Goal: Task Accomplishment & Management: Use online tool/utility

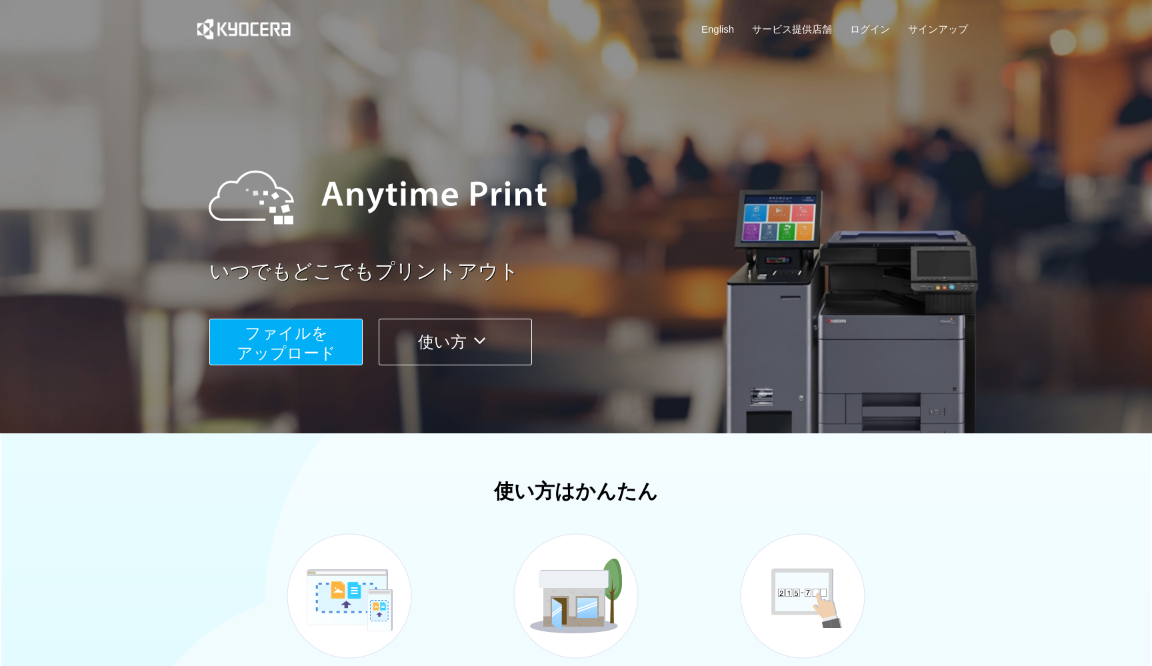
click at [301, 335] on span "ファイルを ​​アップロード" at bounding box center [286, 343] width 99 height 38
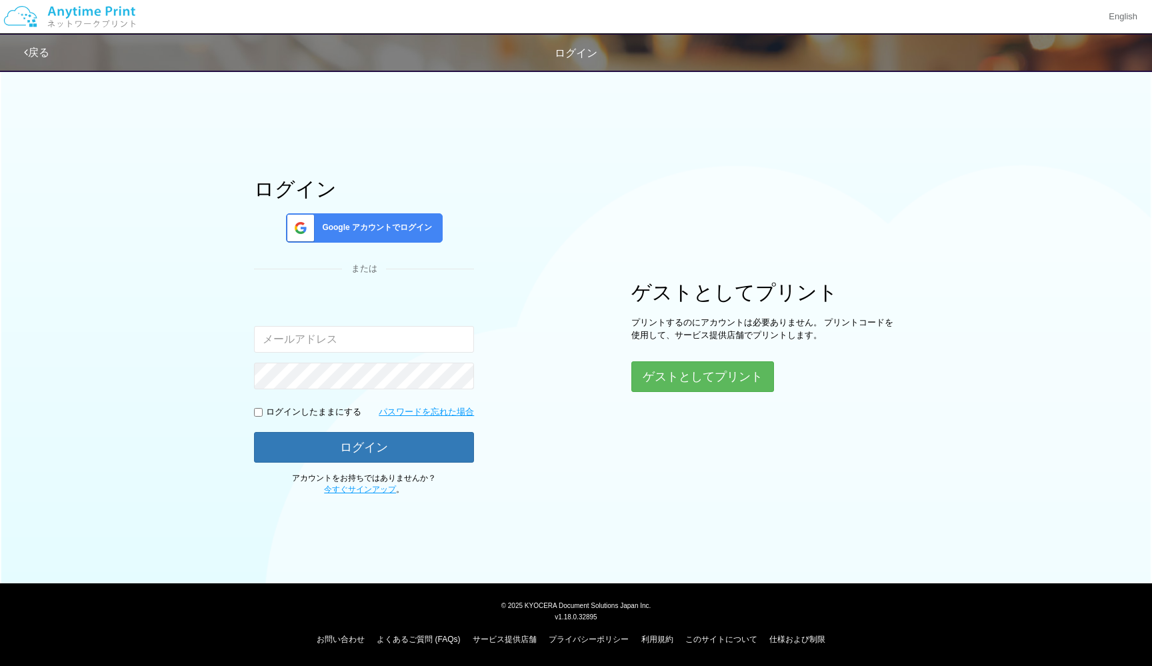
click at [377, 228] on span "Google アカウントでログイン" at bounding box center [374, 227] width 115 height 11
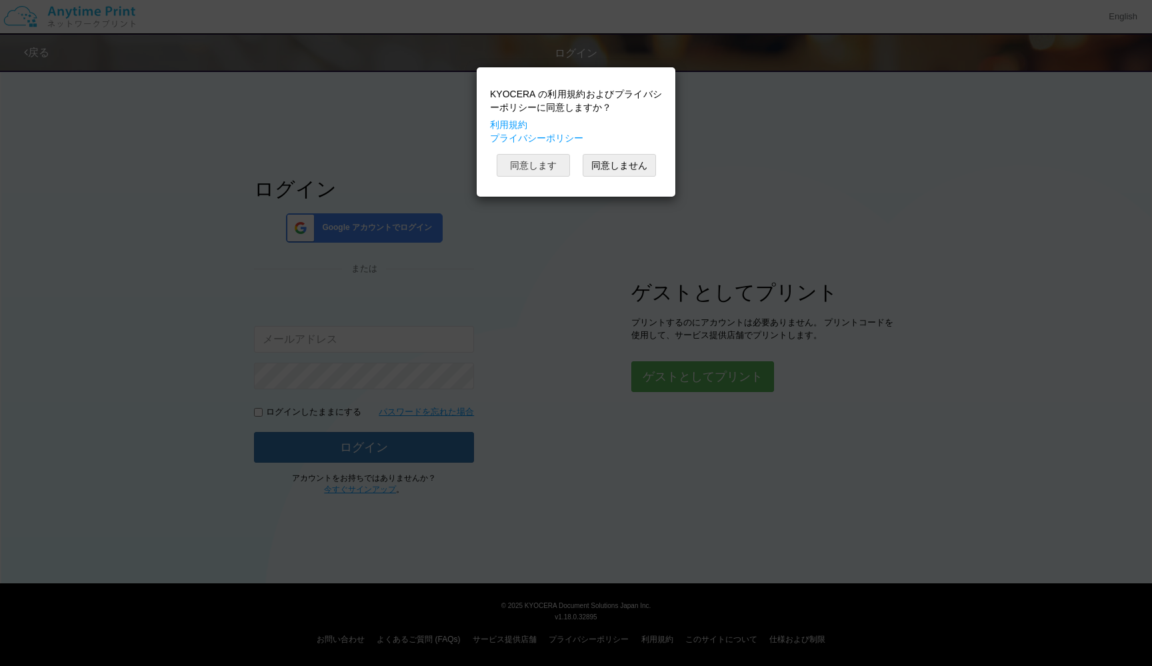
click at [549, 157] on button "同意します" at bounding box center [533, 165] width 73 height 23
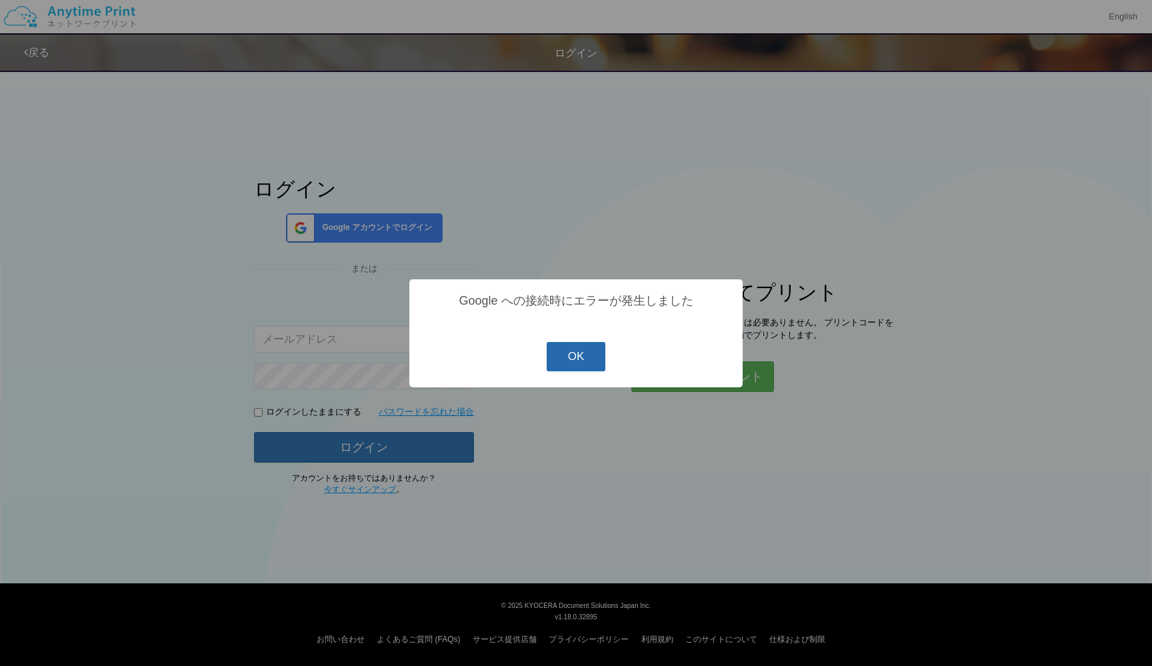
click at [580, 357] on button "OK" at bounding box center [576, 356] width 59 height 29
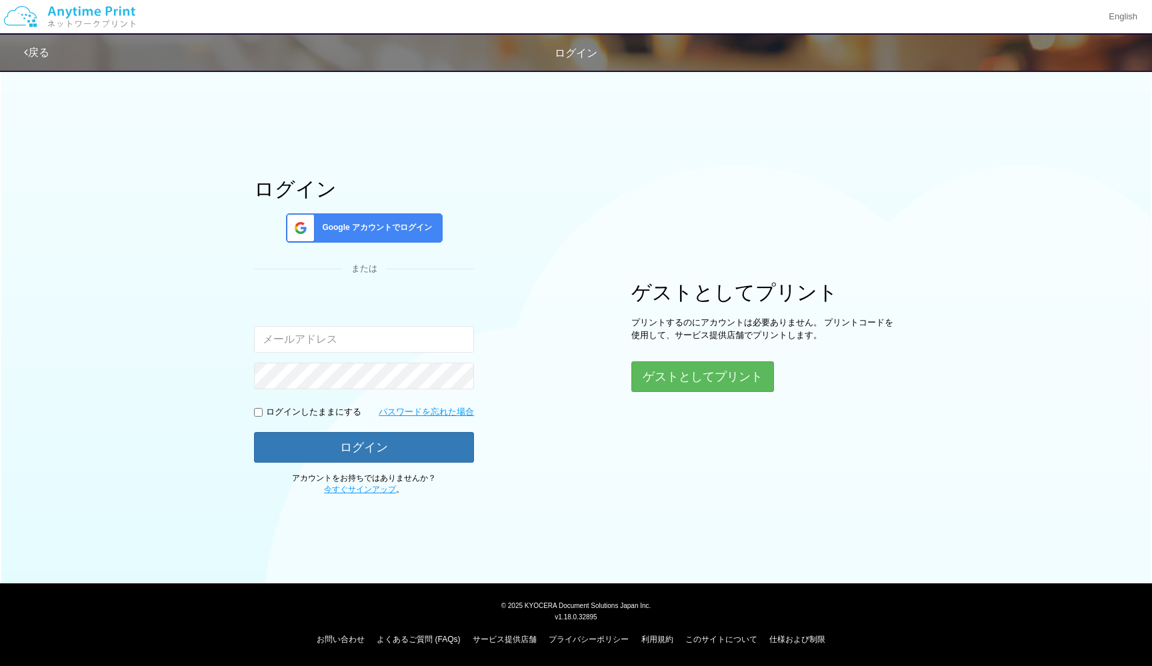
click at [403, 226] on span "Google アカウントでログイン" at bounding box center [374, 227] width 115 height 11
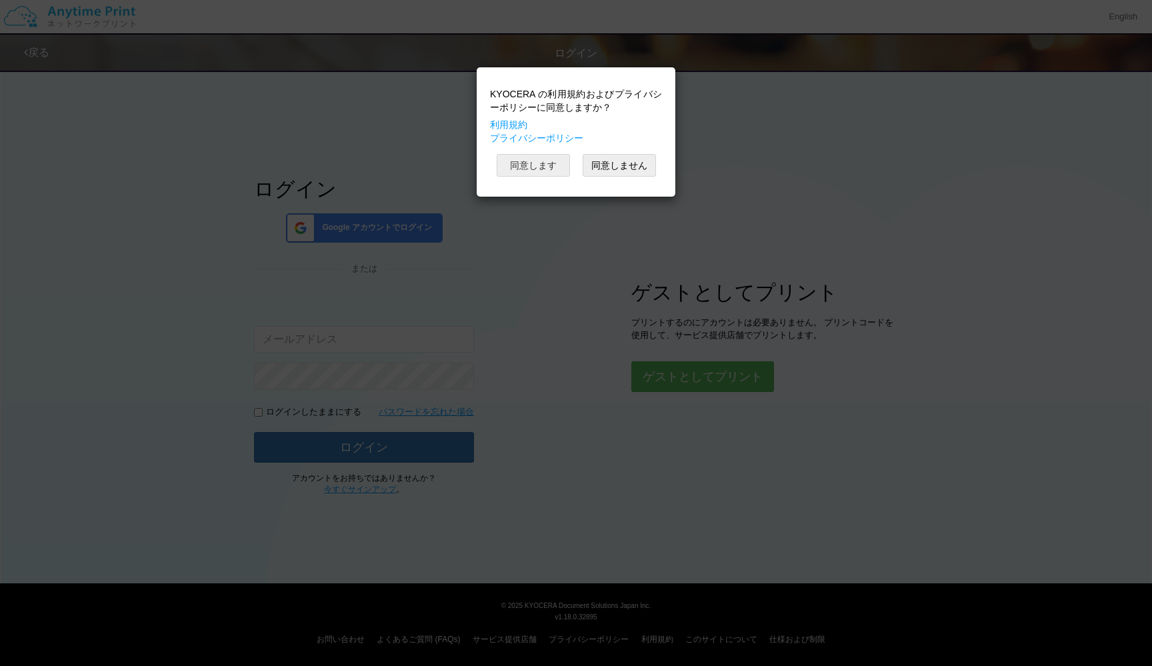
click at [545, 163] on button "同意します" at bounding box center [533, 165] width 73 height 23
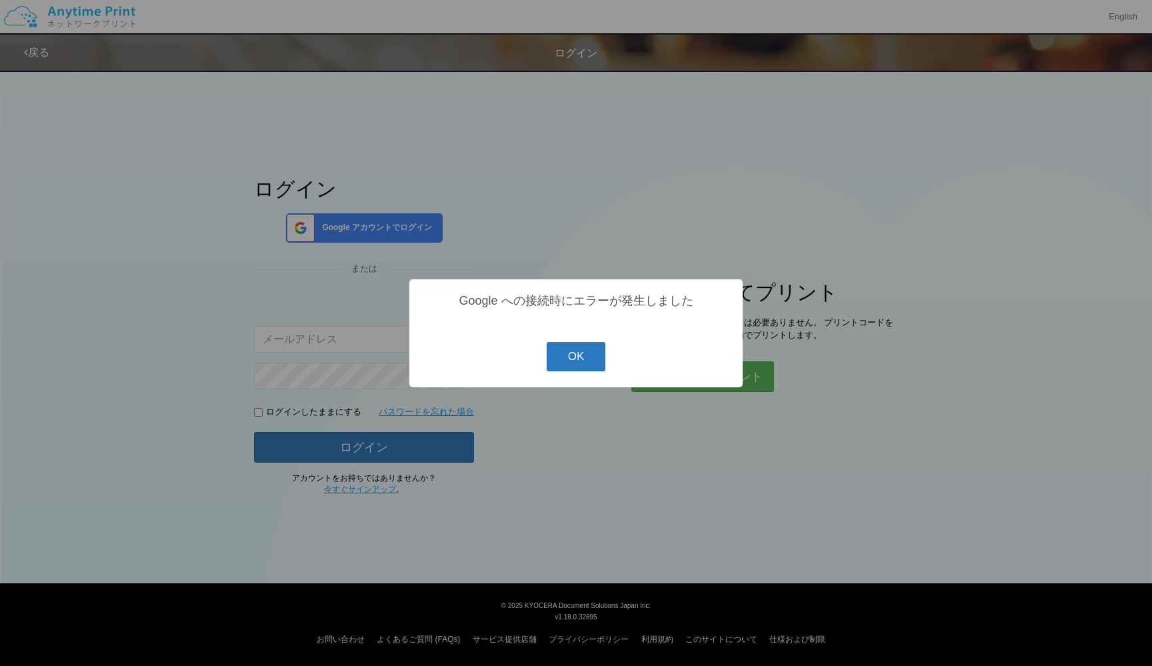
click at [585, 365] on button "OK" at bounding box center [576, 356] width 59 height 29
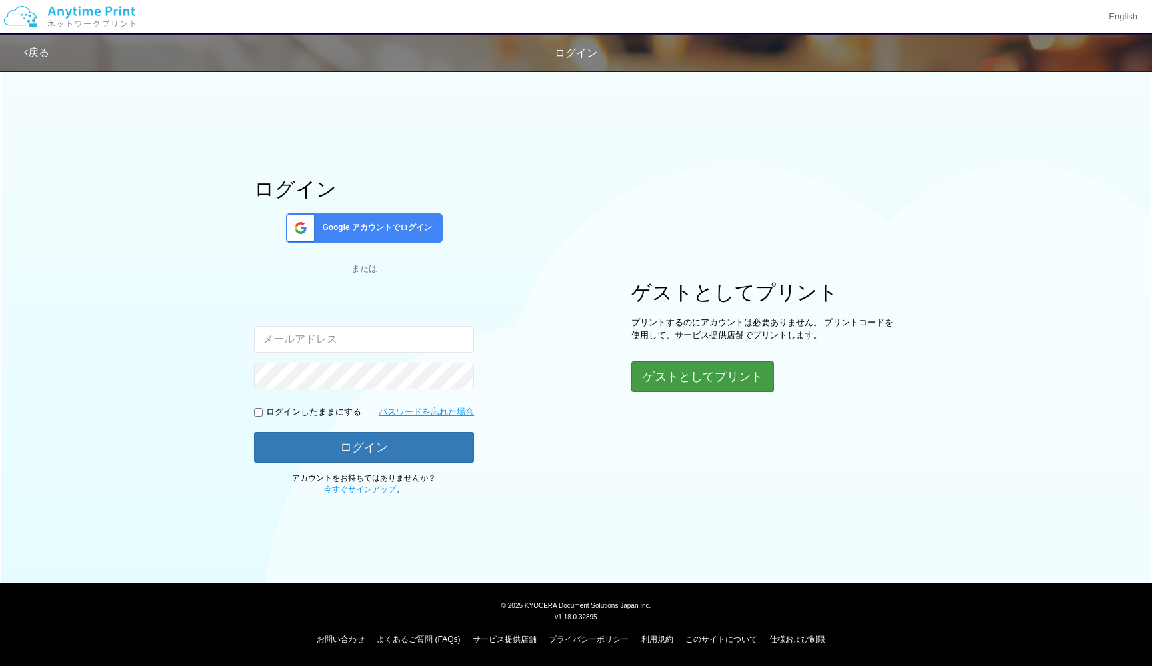
click at [683, 379] on button "ゲストとしてプリント" at bounding box center [702, 376] width 143 height 31
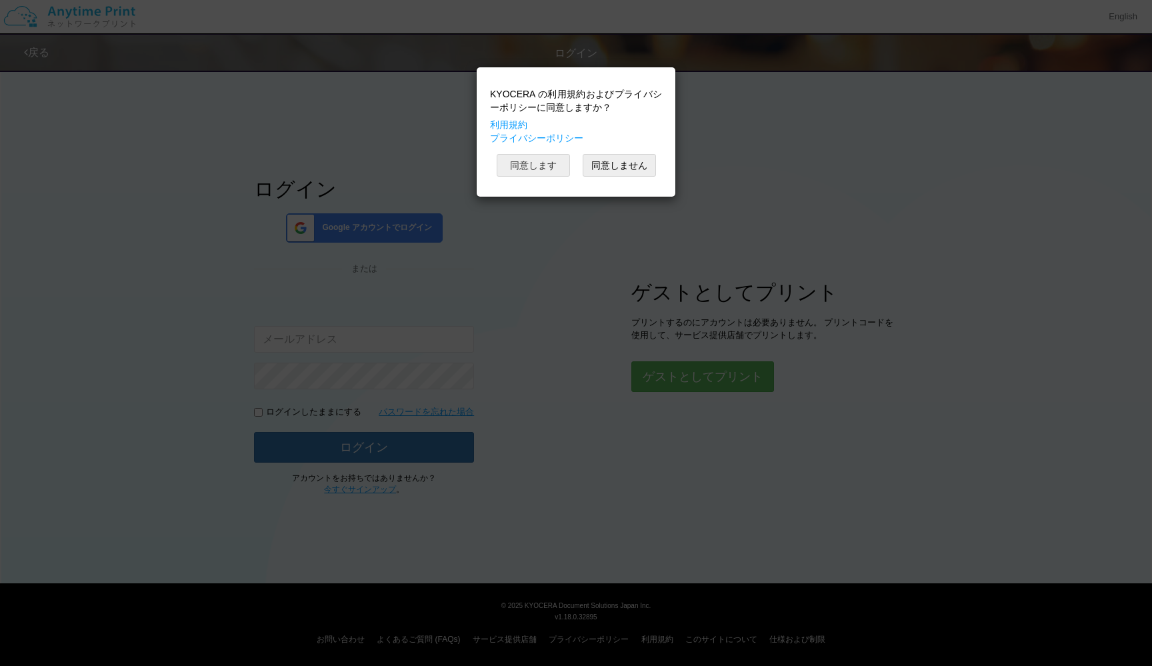
click at [541, 162] on button "同意します" at bounding box center [533, 165] width 73 height 23
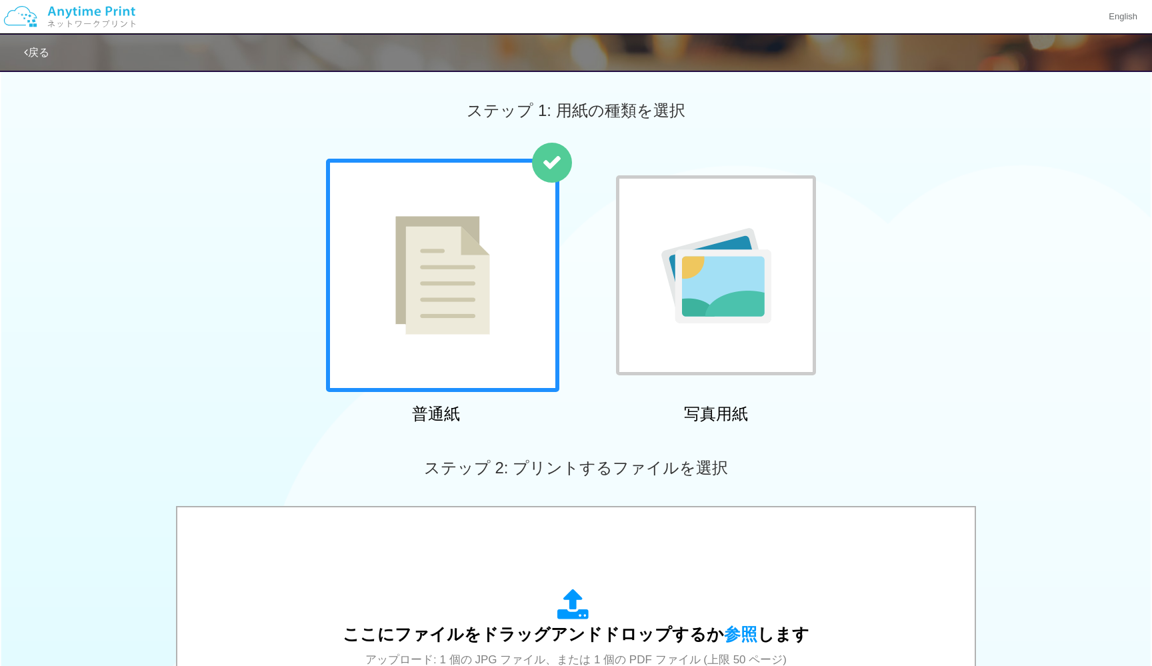
click at [448, 249] on img at bounding box center [442, 275] width 95 height 119
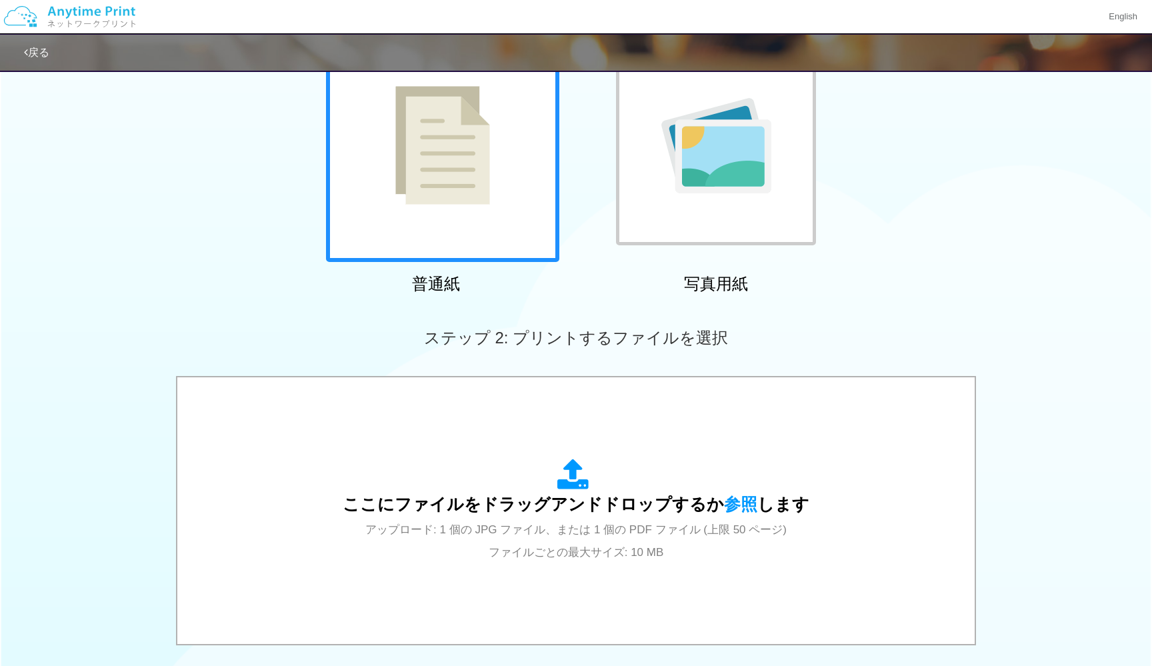
scroll to position [224, 0]
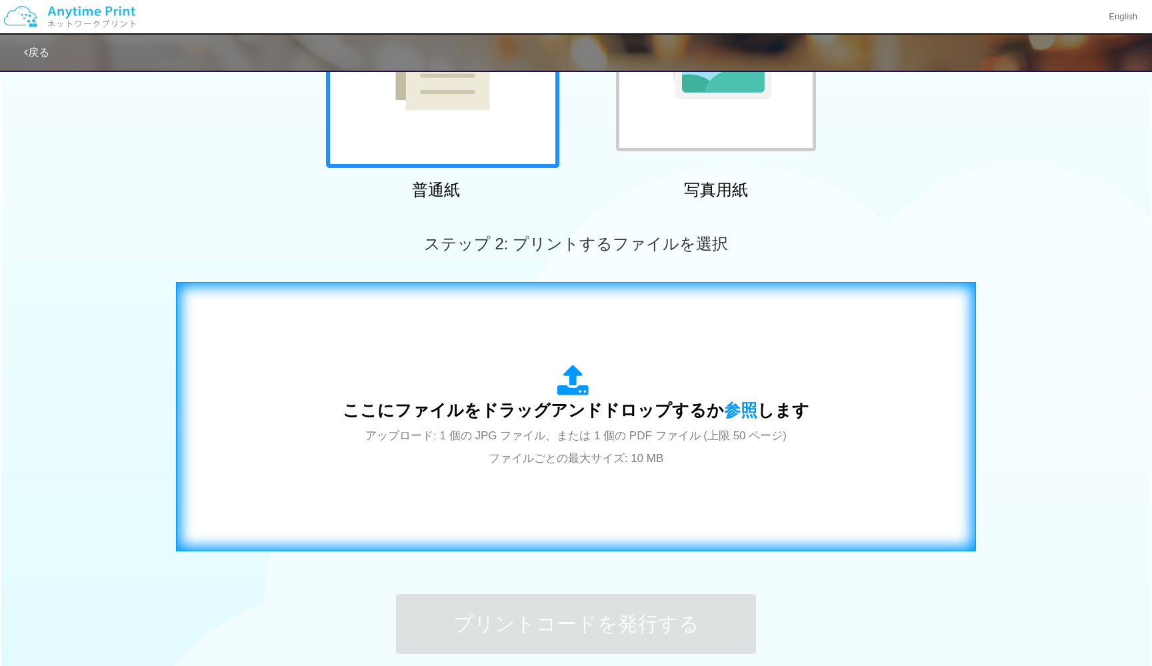
click at [521, 370] on div "ここにファイルをドラッグアンドドロップするか 参照 します アップロード: 1 個の JPG ファイル、または 1 個の PDF ファイル (上限 50 ペー…" at bounding box center [576, 417] width 467 height 104
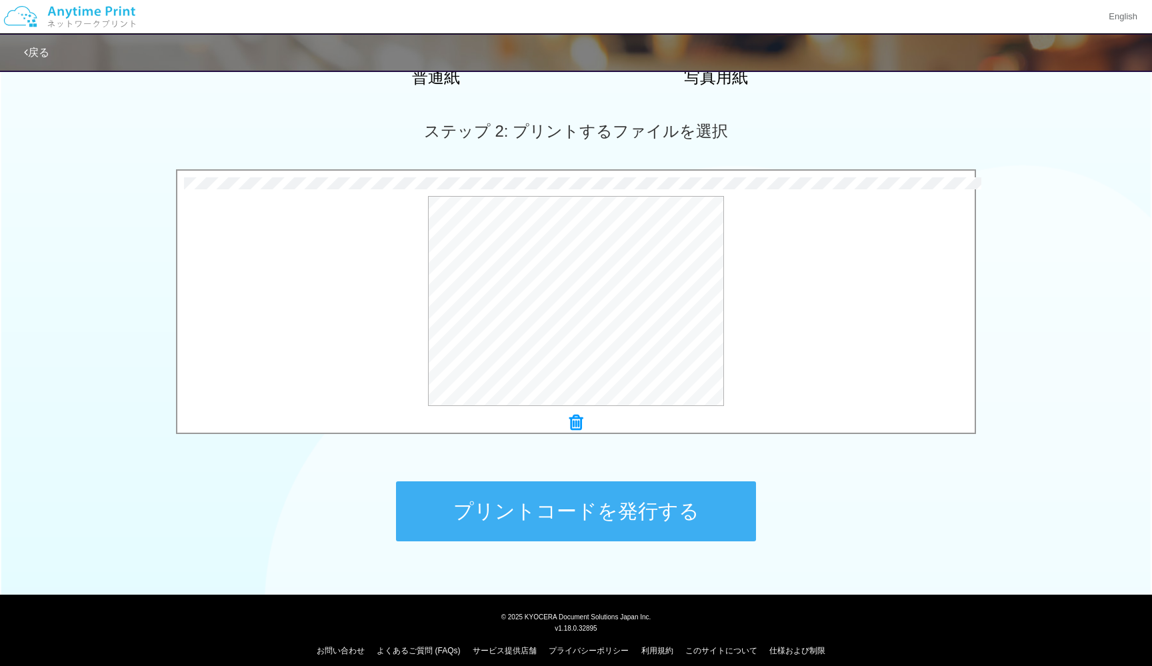
scroll to position [336, 0]
click at [581, 511] on button "プリントコードを発行する" at bounding box center [576, 512] width 360 height 60
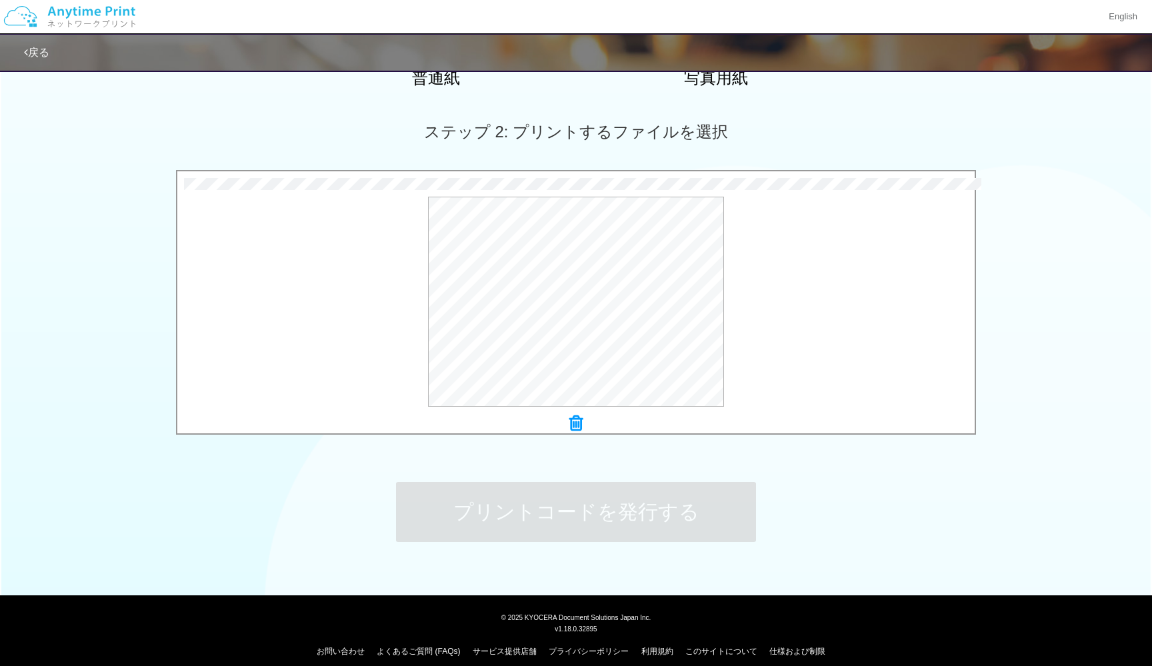
scroll to position [0, 0]
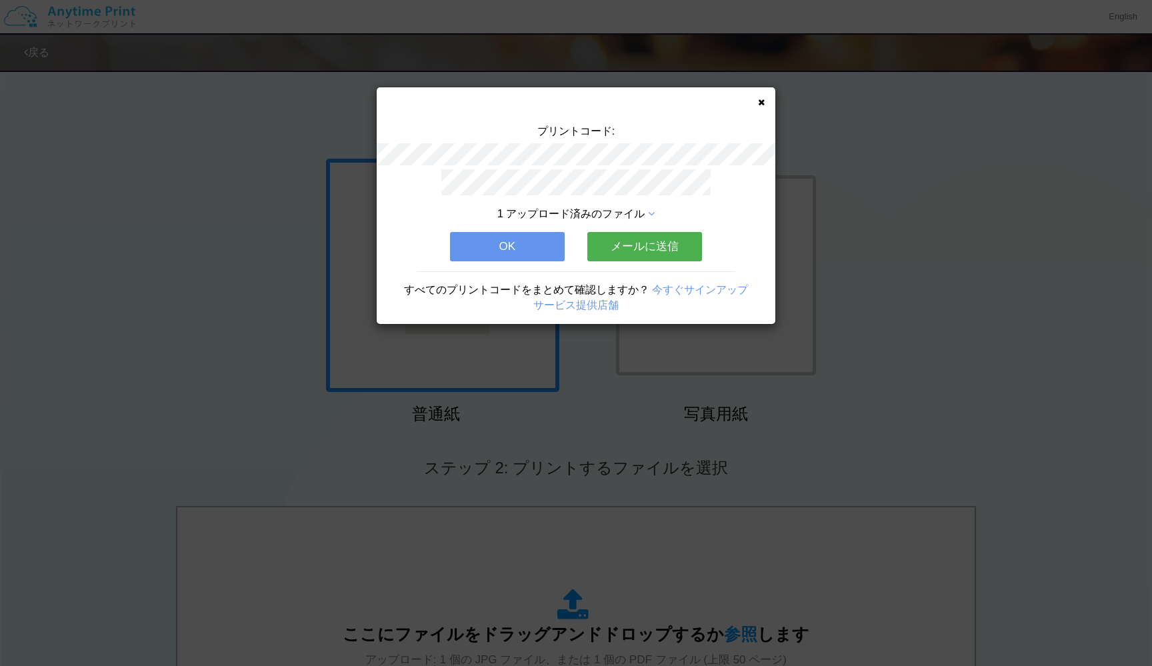
click at [647, 211] on div "1 アップロード済みのファイル" at bounding box center [576, 214] width 279 height 15
click at [654, 211] on icon at bounding box center [651, 214] width 7 height 11
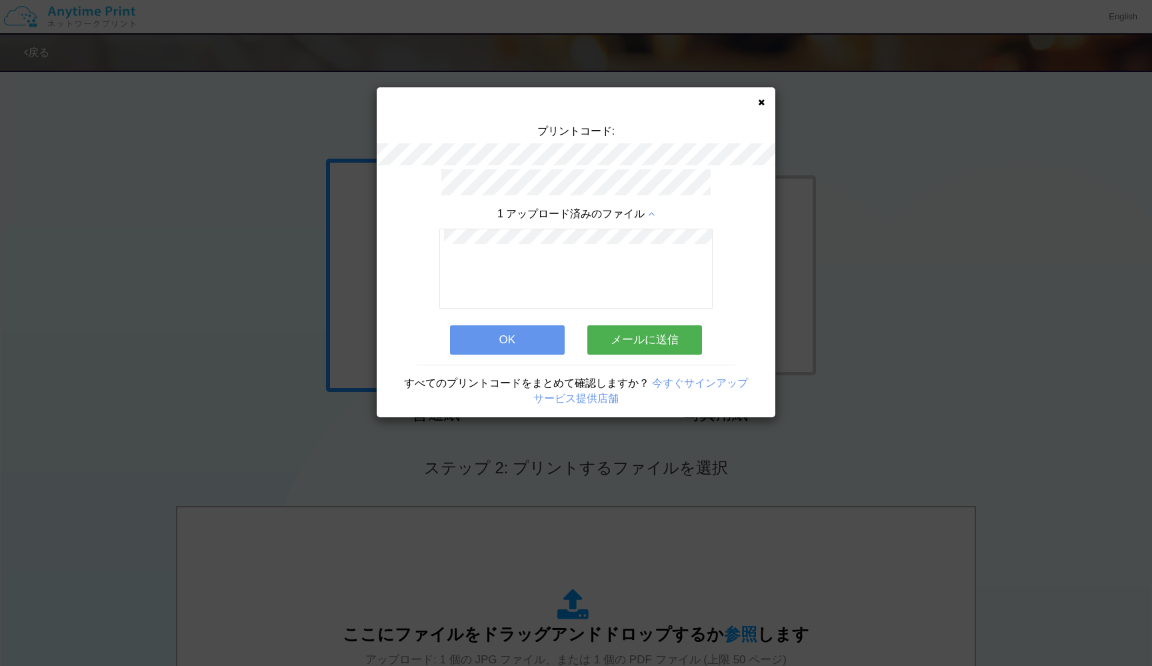
click at [504, 343] on button "OK" at bounding box center [507, 339] width 115 height 29
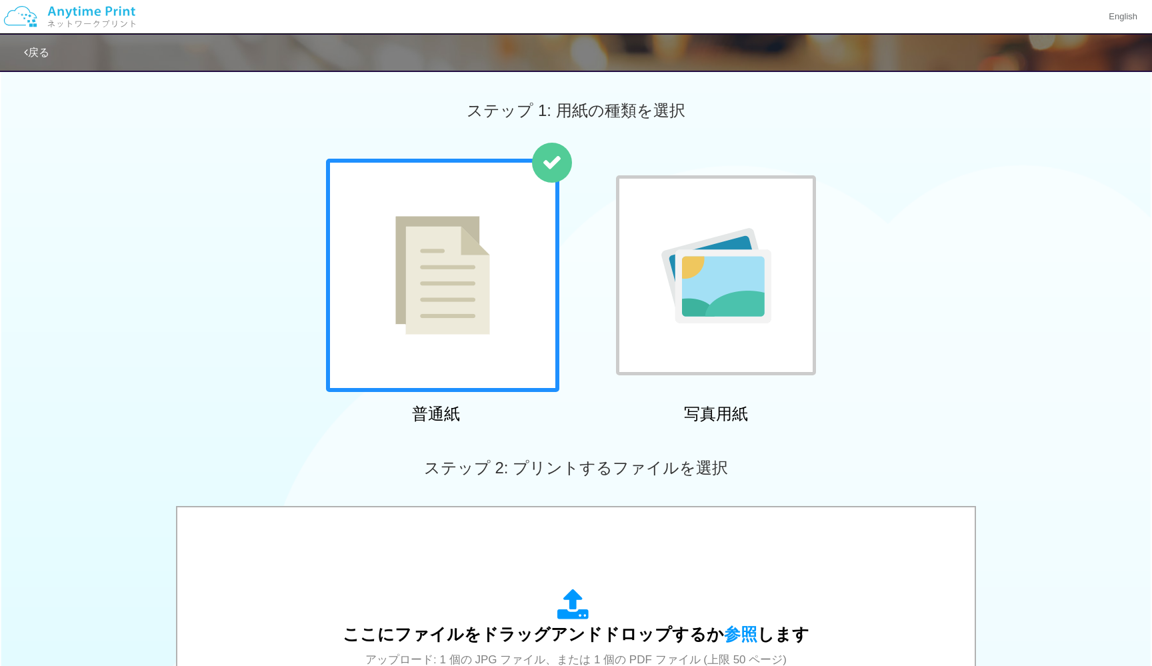
click at [430, 318] on img at bounding box center [442, 275] width 95 height 119
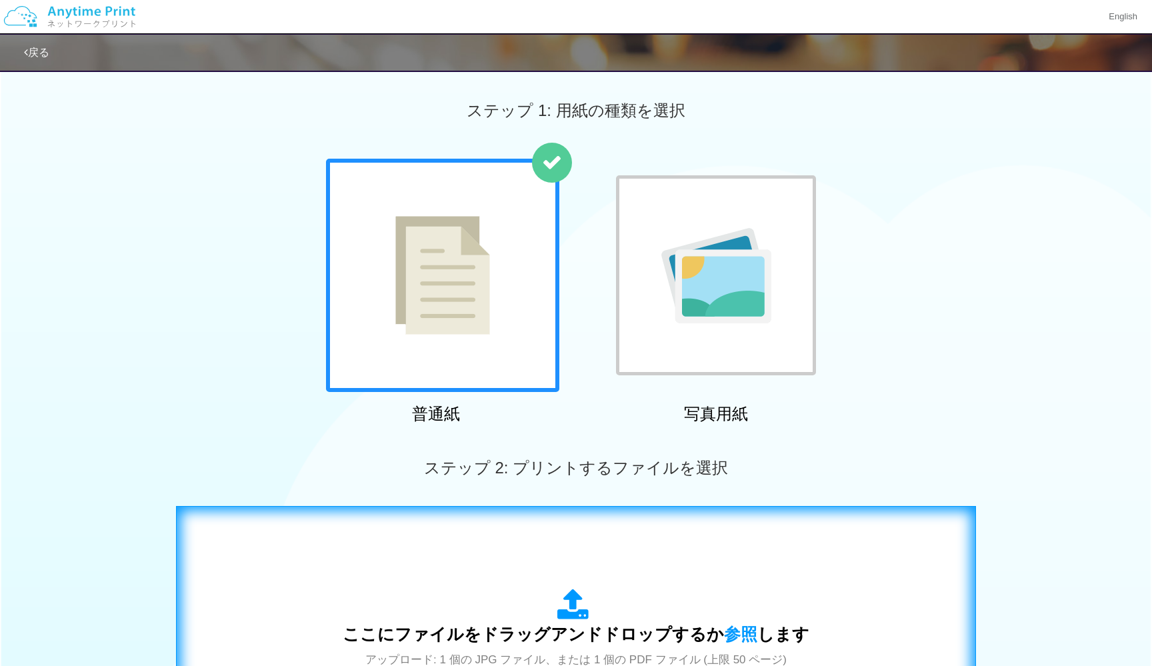
click at [477, 547] on div "ここにファイルをドラッグアンドドロップするか 参照 します アップロード: 1 個の JPG ファイル、または 1 個の PDF ファイル (上限 50 ペー…" at bounding box center [576, 640] width 772 height 241
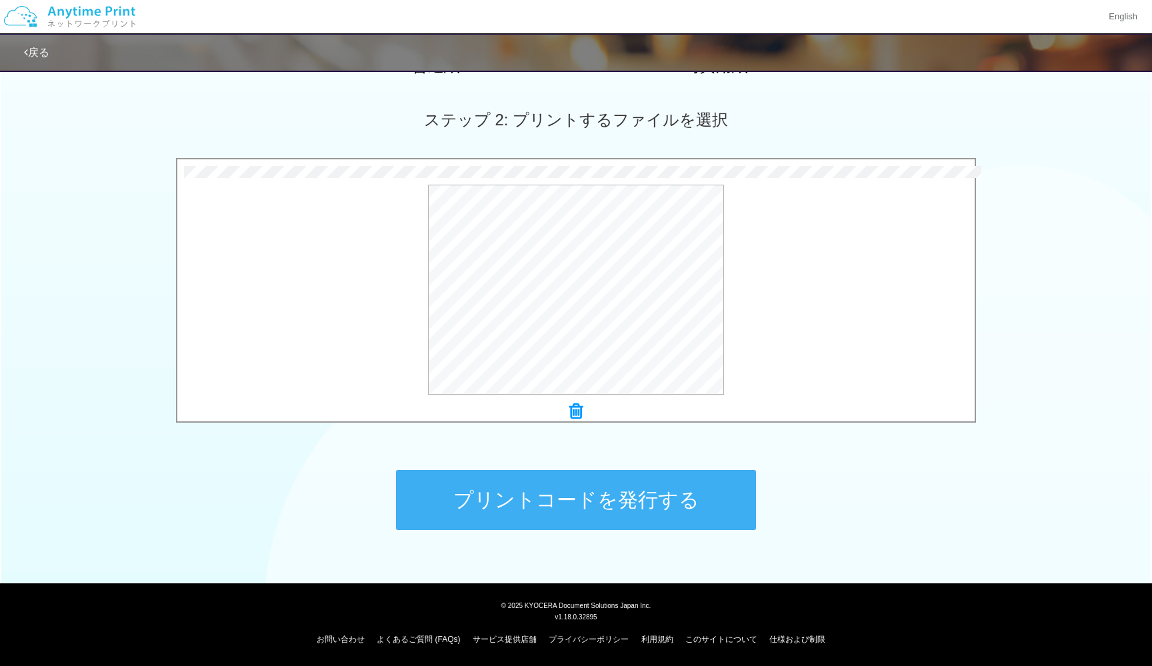
scroll to position [347, 0]
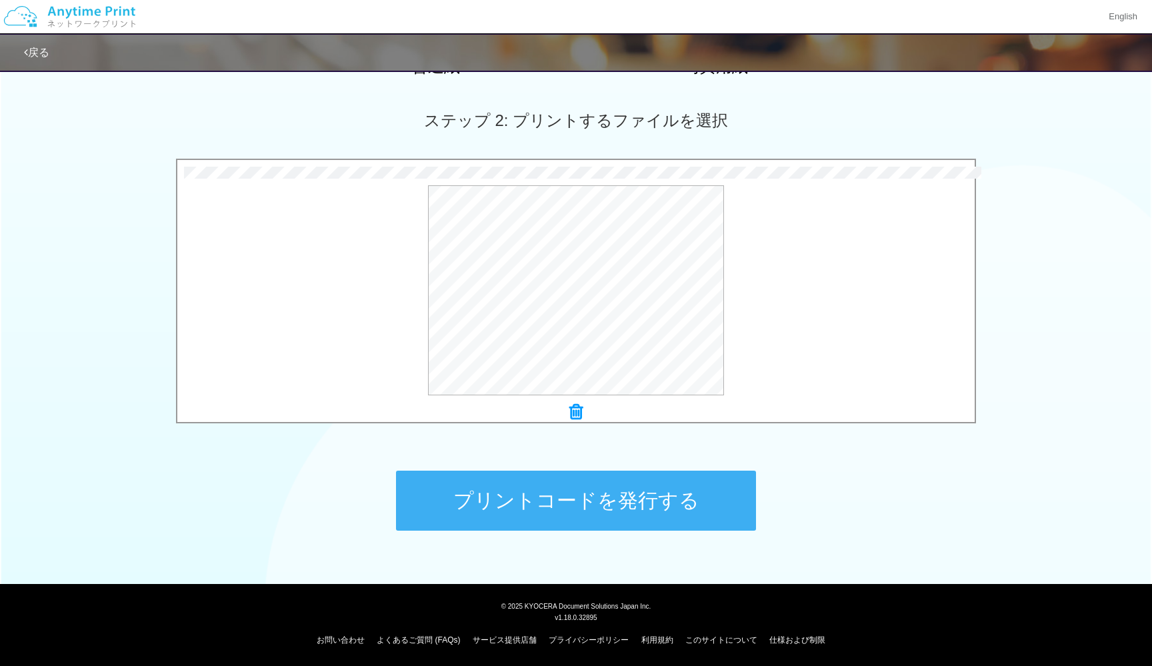
click at [535, 505] on button "プリントコードを発行する" at bounding box center [576, 501] width 360 height 60
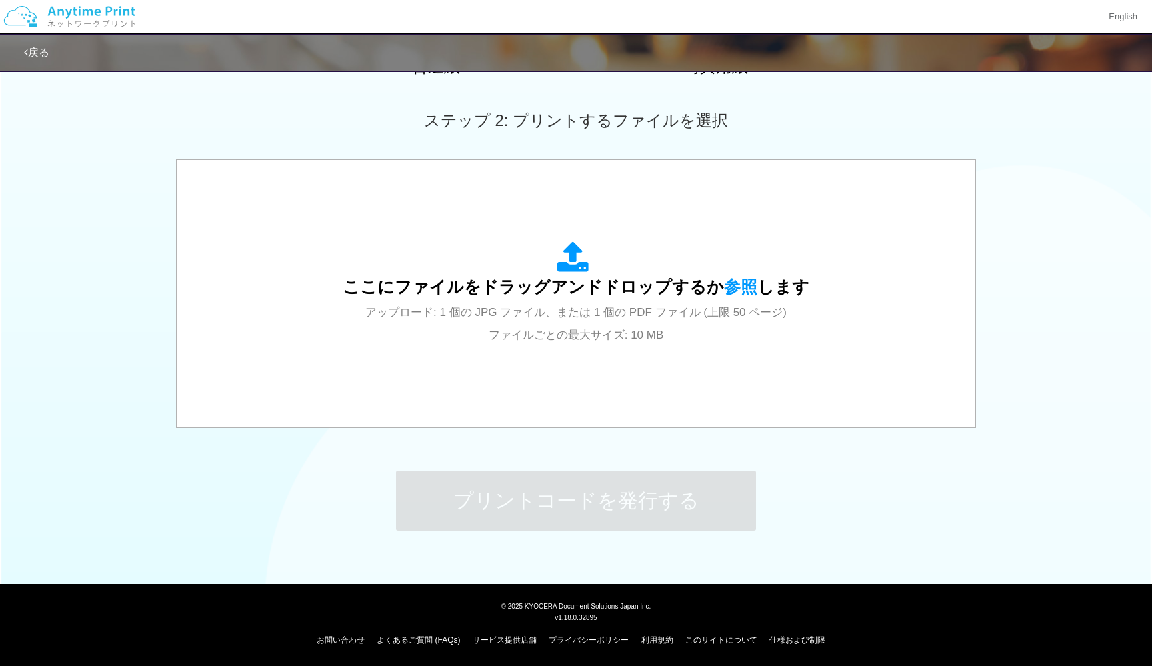
scroll to position [0, 0]
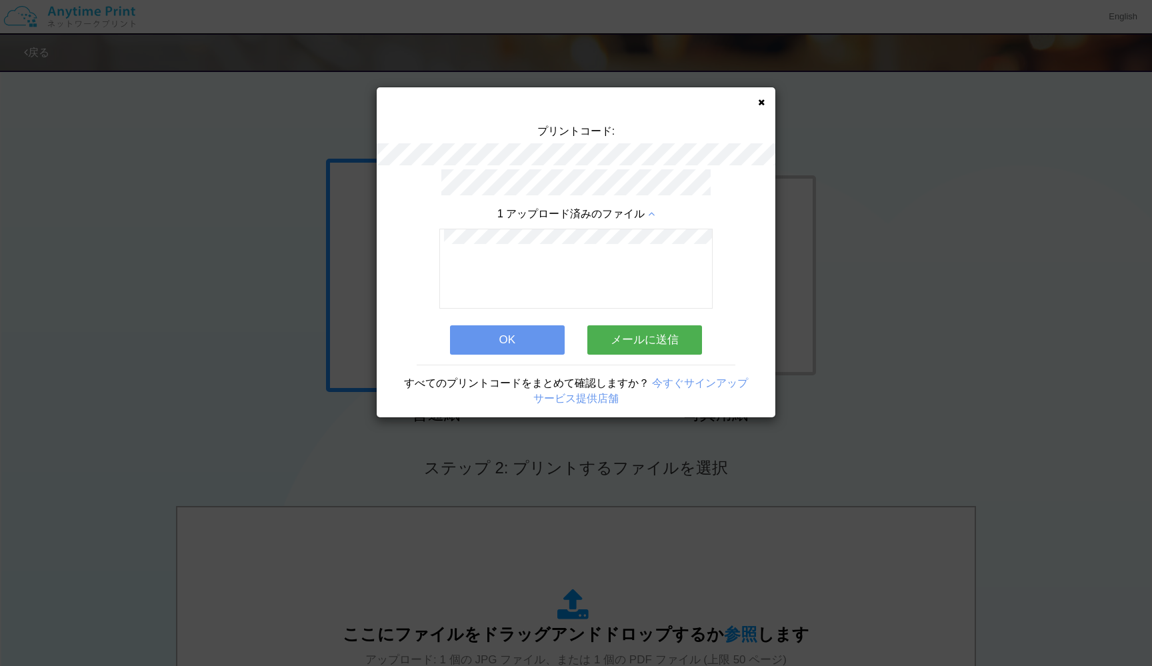
click at [492, 335] on button "OK" at bounding box center [507, 339] width 115 height 29
